Goal: Task Accomplishment & Management: Use online tool/utility

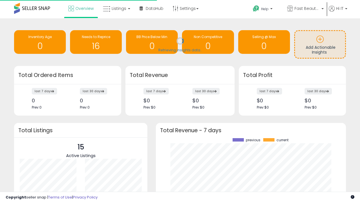
scroll to position [78, 179]
click at [305, 9] on span "Fast Beauty ([GEOGRAPHIC_DATA])" at bounding box center [307, 9] width 25 height 6
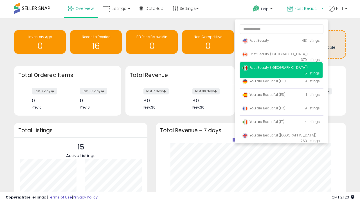
click at [281, 136] on span "You are Beautiful ([GEOGRAPHIC_DATA])" at bounding box center [280, 135] width 74 height 5
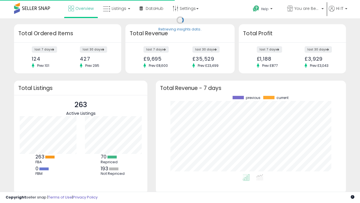
scroll to position [78, 179]
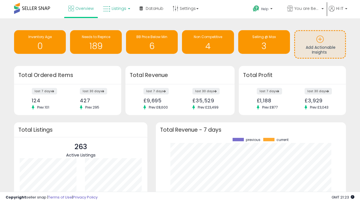
click at [116, 8] on span "Listings" at bounding box center [119, 9] width 15 height 6
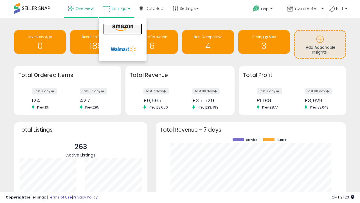
click at [122, 28] on icon at bounding box center [123, 27] width 25 height 7
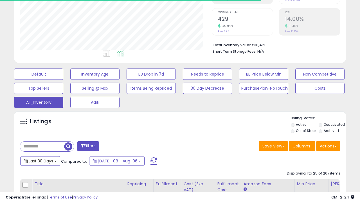
click at [40, 160] on span "Last 30 Days" at bounding box center [41, 161] width 25 height 6
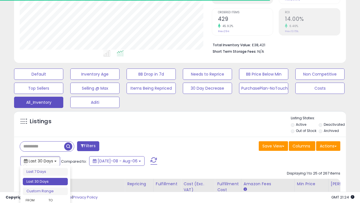
scroll to position [115, 192]
click at [45, 181] on li "Last 30 Days" at bounding box center [45, 182] width 45 height 8
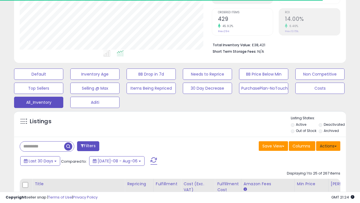
click at [329, 145] on button "Actions" at bounding box center [329, 146] width 24 height 10
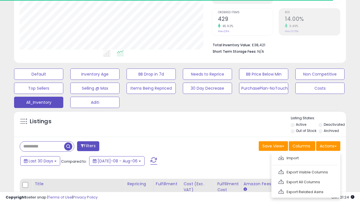
click at [306, 181] on link "Export All Columns" at bounding box center [306, 181] width 62 height 9
